Goal: Find specific page/section: Find specific page/section

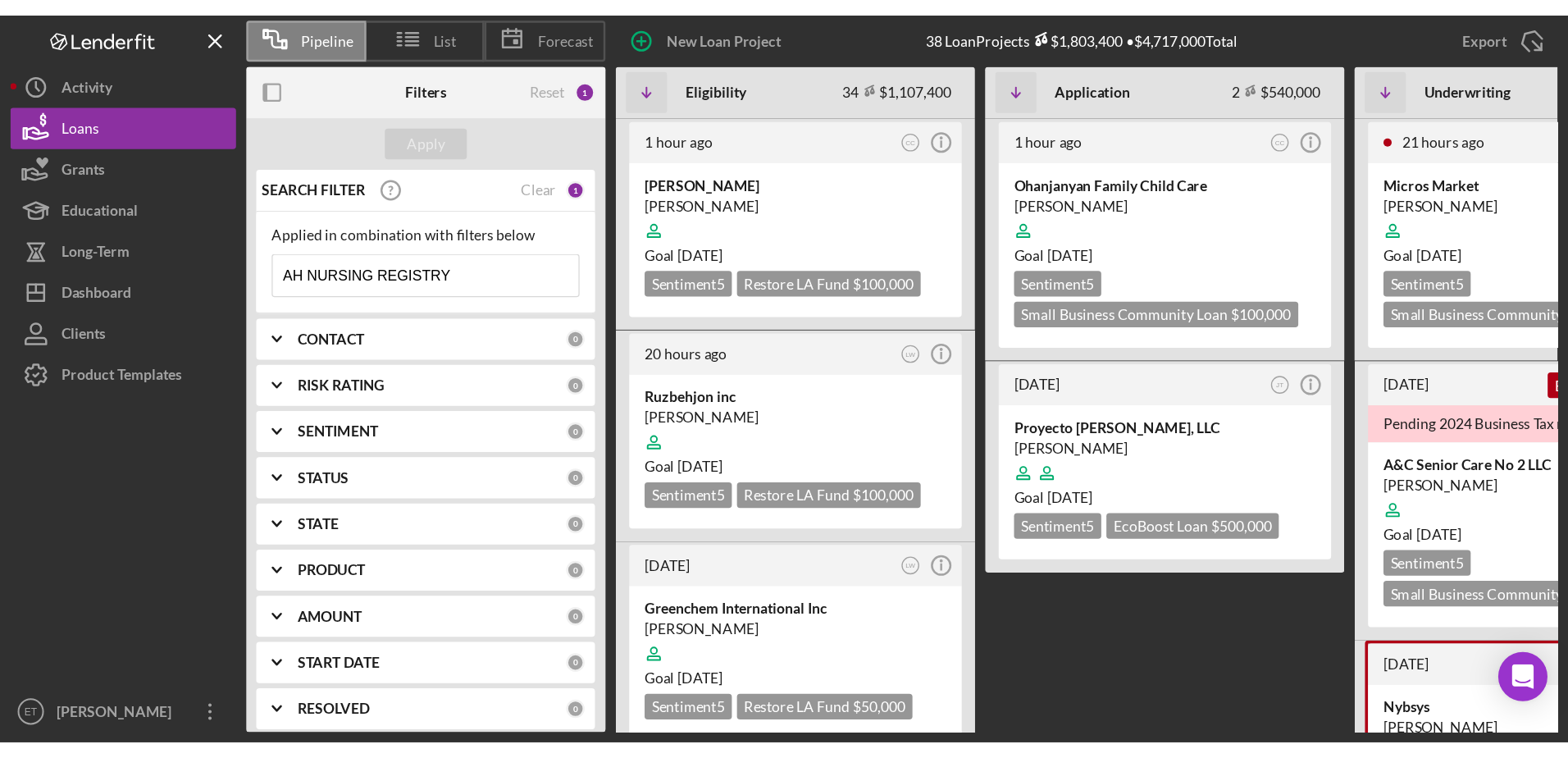
scroll to position [1148, 0]
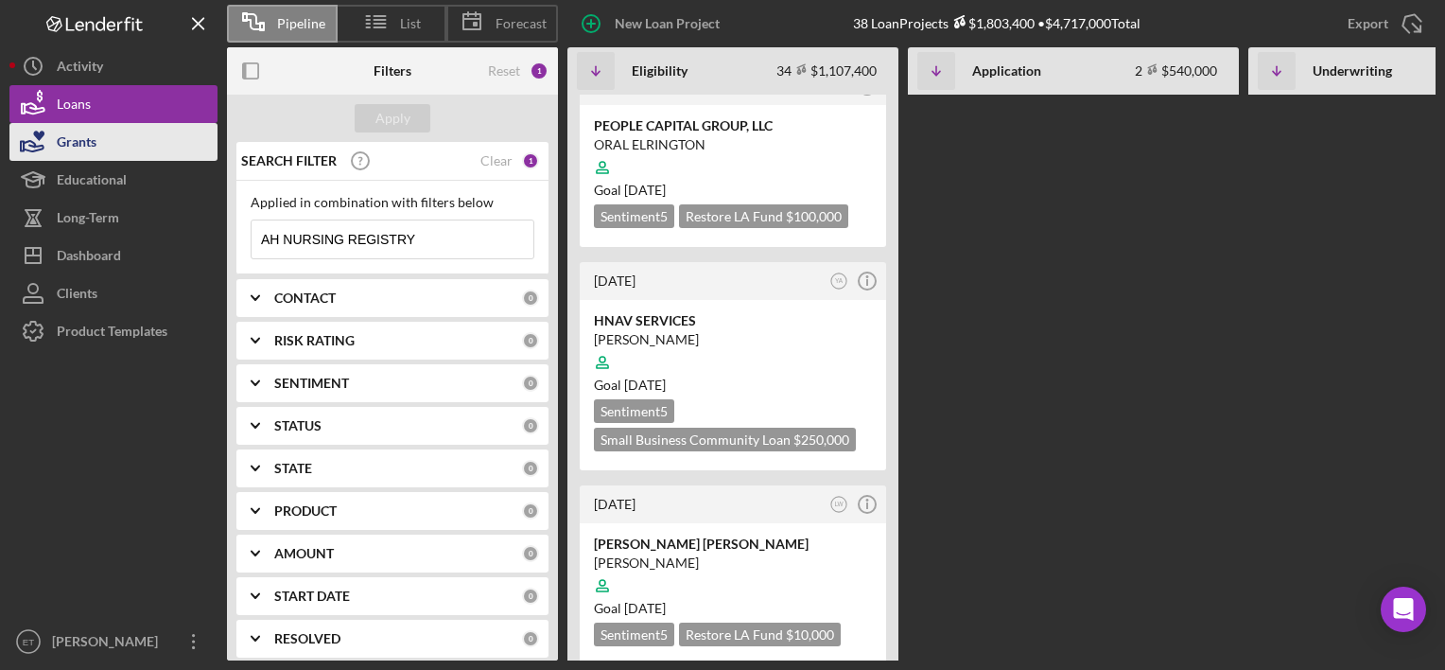
click at [126, 151] on button "Grants" at bounding box center [113, 142] width 208 height 38
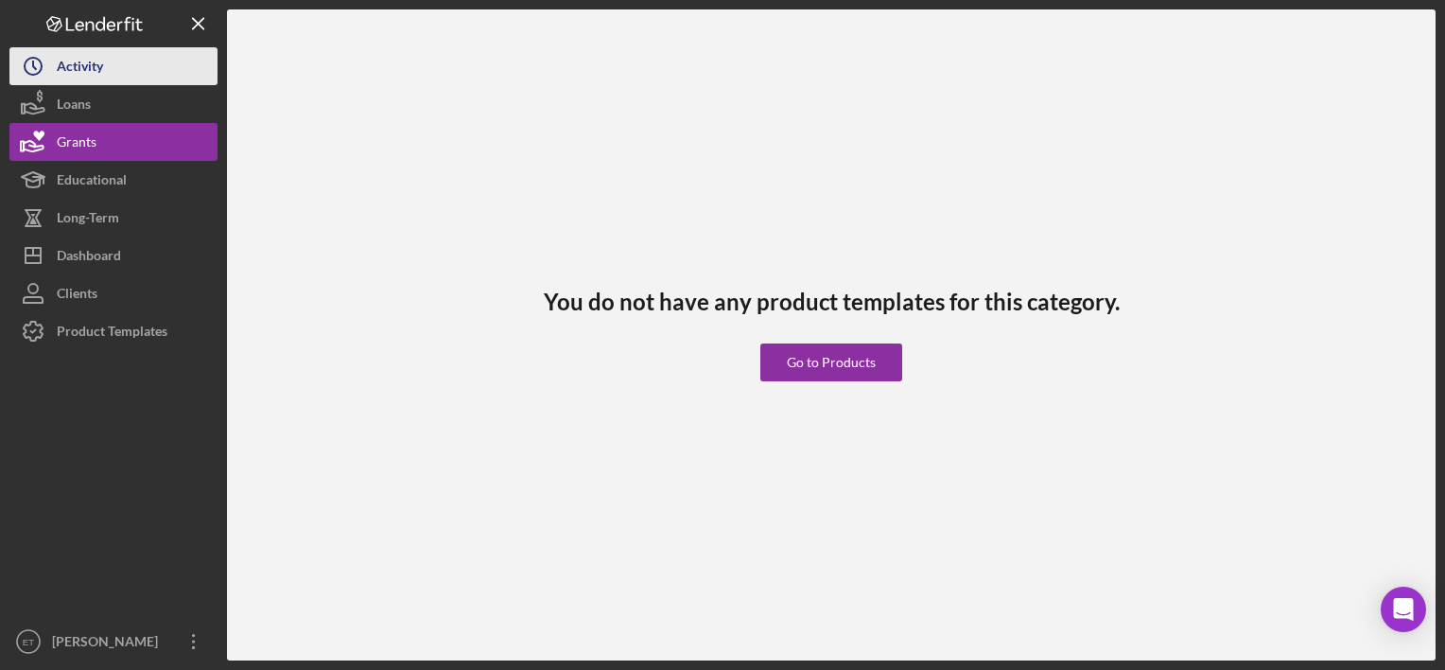
click at [131, 64] on button "Icon/History Activity" at bounding box center [113, 66] width 208 height 38
